Goal: Information Seeking & Learning: Learn about a topic

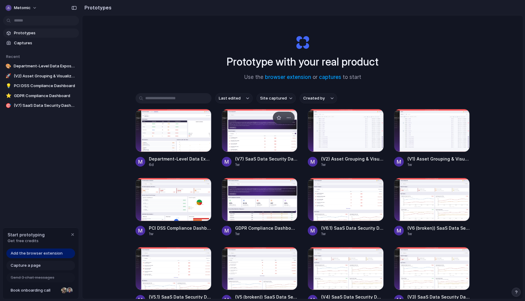
click at [269, 121] on div at bounding box center [260, 130] width 76 height 43
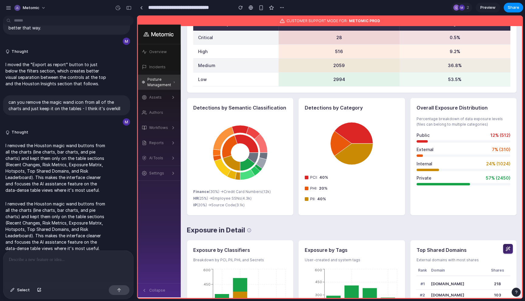
scroll to position [737, 0]
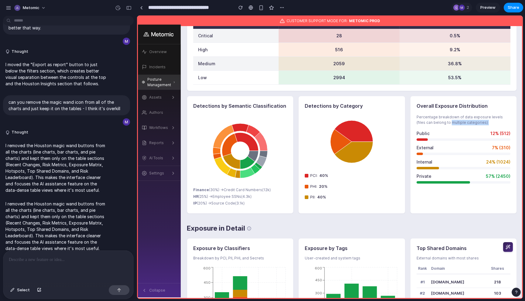
drag, startPoint x: 441, startPoint y: 123, endPoint x: 449, endPoint y: 130, distance: 10.8
click at [450, 128] on div "Overall Exposure Distribution Percentage breakdown of data exposure levels (fil…" at bounding box center [463, 155] width 107 height 118
click at [456, 119] on p "Percentage breakdown of data exposure levels (files can belong to multiple cate…" at bounding box center [463, 120] width 94 height 11
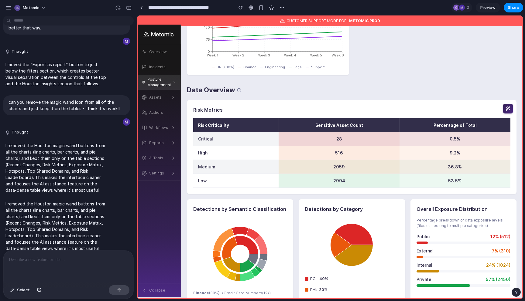
scroll to position [627, 0]
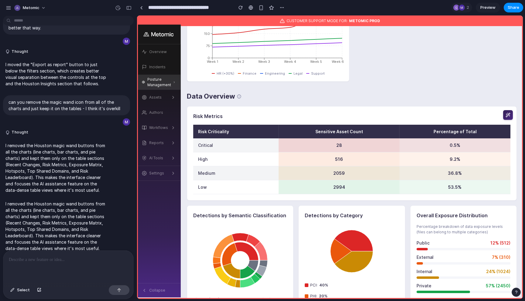
drag, startPoint x: 183, startPoint y: 77, endPoint x: 248, endPoint y: 110, distance: 72.5
click at [248, 110] on div "Risk Metrics Risk Criticality Sensitive Asset Count Percentage of Total Critica…" at bounding box center [352, 153] width 330 height 94
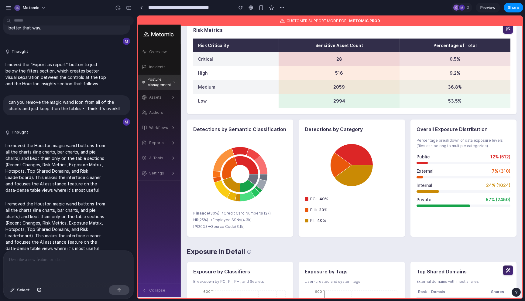
scroll to position [719, 0]
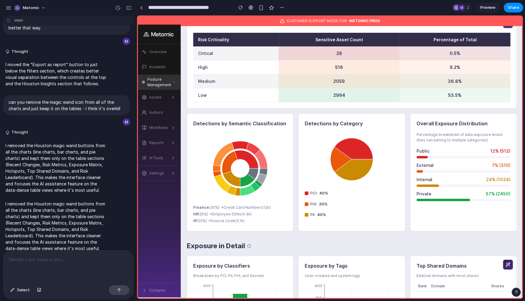
click at [420, 122] on h3 "Overall Exposure Distribution" at bounding box center [463, 123] width 94 height 7
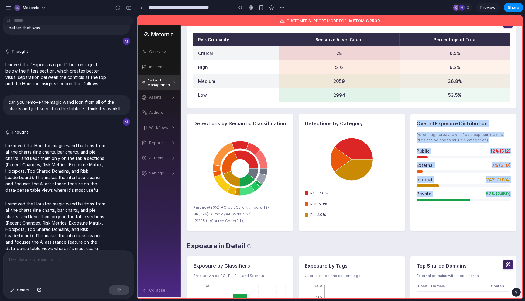
drag, startPoint x: 420, startPoint y: 122, endPoint x: 477, endPoint y: 216, distance: 109.6
click at [480, 216] on div "Overall Exposure Distribution Percentage breakdown of data exposure levels (fil…" at bounding box center [463, 173] width 107 height 118
click at [477, 199] on div "Private 57 % ( 2450 )" at bounding box center [463, 196] width 94 height 11
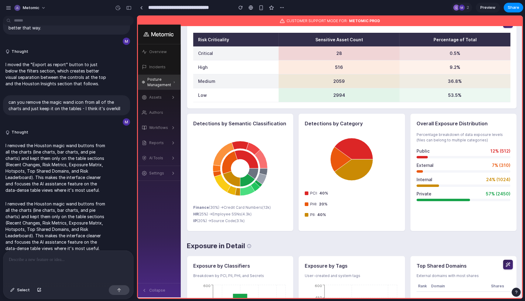
click at [479, 199] on div "Private 57 % ( 2450 )" at bounding box center [463, 196] width 94 height 11
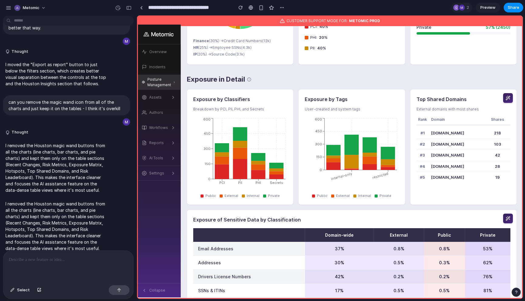
scroll to position [888, 0]
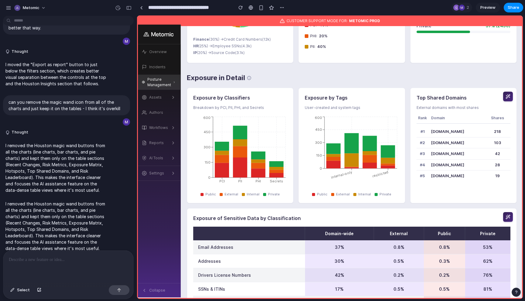
drag, startPoint x: 417, startPoint y: 96, endPoint x: 465, endPoint y: 181, distance: 97.9
click at [465, 181] on div "Top Shared Domains External domains with most shares Rank Domain Shares # 1 gma…" at bounding box center [463, 146] width 107 height 116
click at [501, 188] on div "Top Shared Domains External domains with most shares Rank Domain Shares # 1 gma…" at bounding box center [463, 146] width 107 height 116
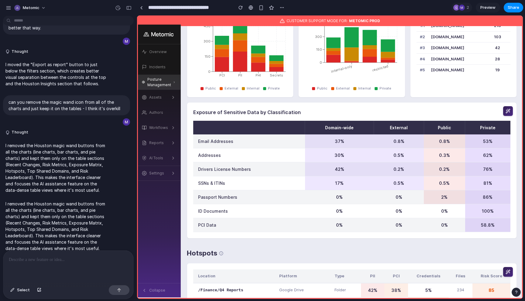
scroll to position [994, 0]
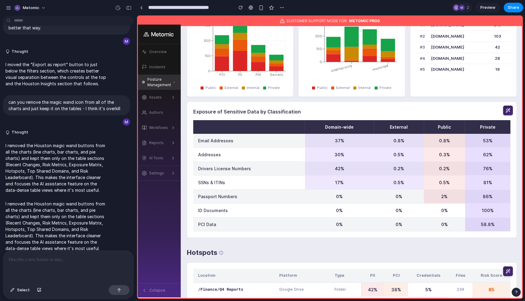
click at [236, 128] on th at bounding box center [249, 127] width 112 height 14
drag, startPoint x: 373, startPoint y: 191, endPoint x: 365, endPoint y: 167, distance: 25.7
click at [417, 203] on tr "Passport Numbers 0% 0% 2% 86%" at bounding box center [351, 197] width 317 height 14
click at [335, 154] on td "30%" at bounding box center [339, 155] width 69 height 14
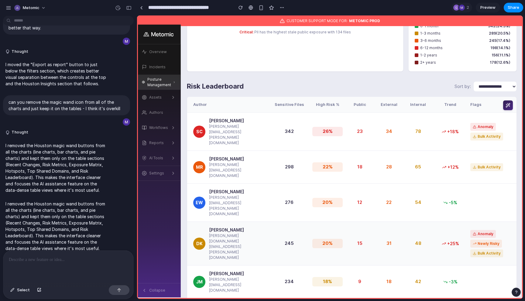
scroll to position [1502, 0]
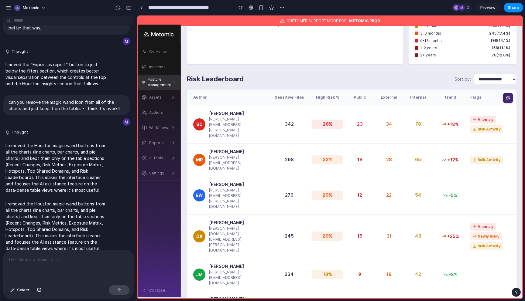
click at [361, 100] on div "Public" at bounding box center [359, 97] width 24 height 6
drag, startPoint x: 245, startPoint y: 174, endPoint x: 415, endPoint y: 100, distance: 184.5
click at [415, 100] on div "Author Sensitive Files High Risk % Public External Internal Trend Flags" at bounding box center [351, 98] width 329 height 16
click at [365, 124] on div "23" at bounding box center [359, 124] width 24 height 7
click at [360, 122] on div "23" at bounding box center [359, 124] width 24 height 7
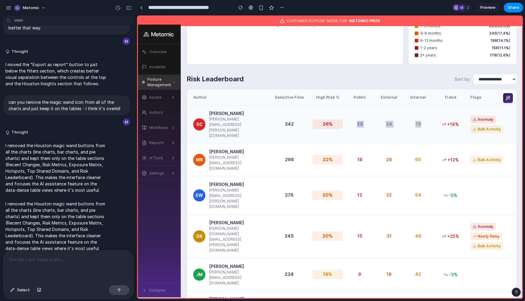
drag, startPoint x: 360, startPoint y: 122, endPoint x: 417, endPoint y: 120, distance: 56.8
click at [417, 120] on div "SC Sarah Chen sarah.chen@company.com 342 26 % 23 34 78 +18% Anomaly Bulk Activi…" at bounding box center [351, 124] width 329 height 38
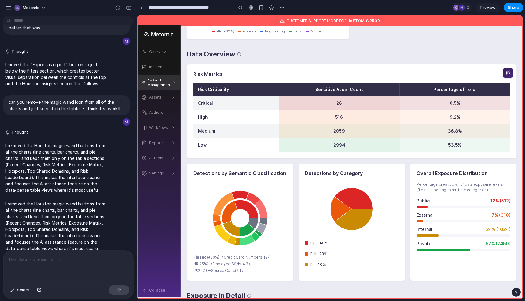
scroll to position [677, 0]
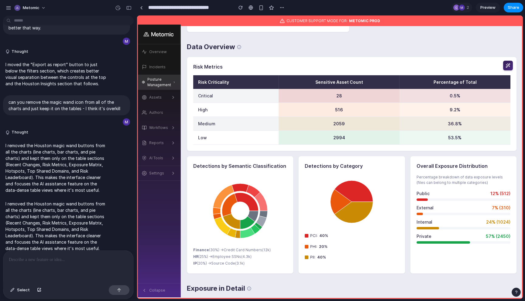
click at [207, 166] on h3 "Detections by Semantic Classification" at bounding box center [240, 166] width 94 height 7
drag, startPoint x: 207, startPoint y: 166, endPoint x: 275, endPoint y: 166, distance: 67.7
click at [275, 166] on h3 "Detections by Semantic Classification" at bounding box center [240, 166] width 94 height 7
click at [311, 163] on h3 "Detections by Category" at bounding box center [352, 166] width 94 height 7
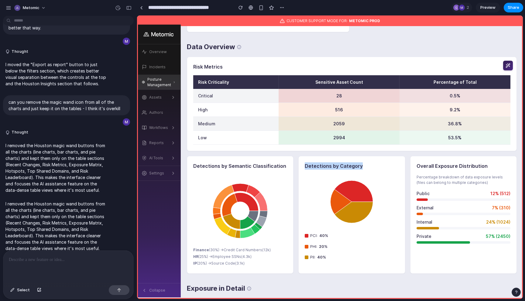
click at [311, 163] on h3 "Detections by Category" at bounding box center [352, 166] width 94 height 7
click at [311, 167] on h3 "Detections by Category" at bounding box center [352, 166] width 94 height 7
click at [337, 169] on h3 "Detections by Category" at bounding box center [352, 166] width 94 height 7
